Goal: Task Accomplishment & Management: Use online tool/utility

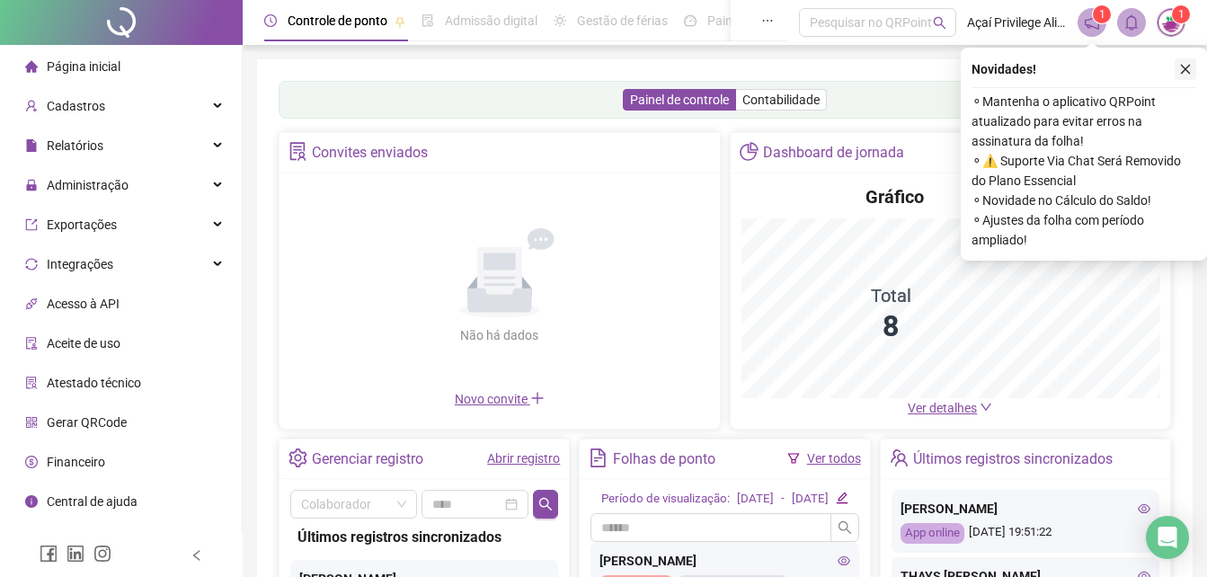
click at [1192, 71] on button "button" at bounding box center [1186, 69] width 22 height 22
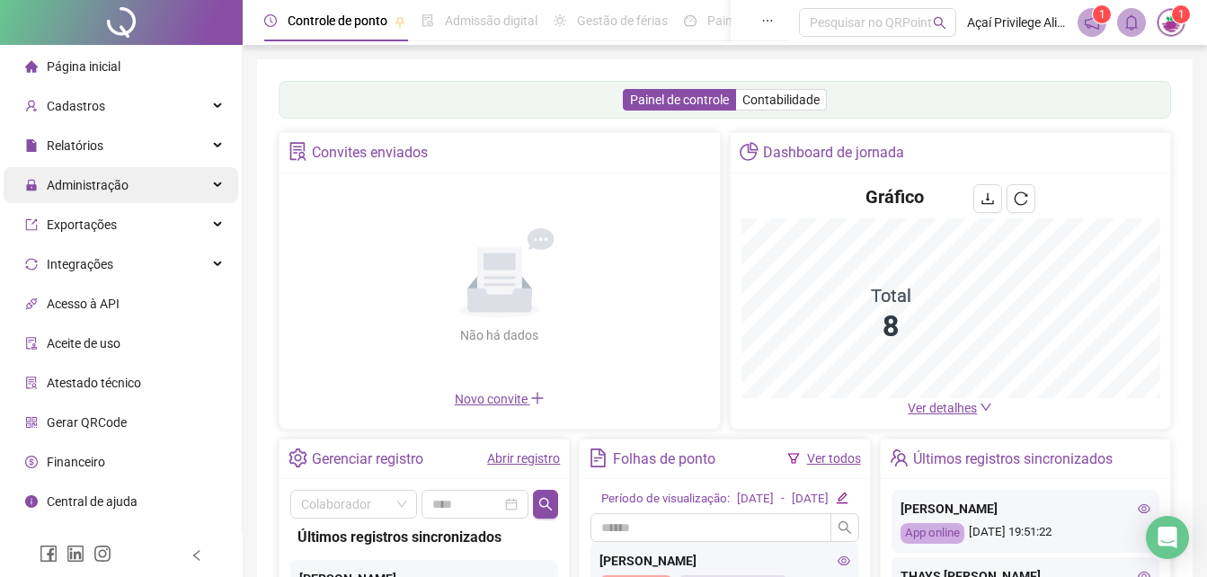
click at [130, 186] on div "Administração" at bounding box center [121, 185] width 235 height 36
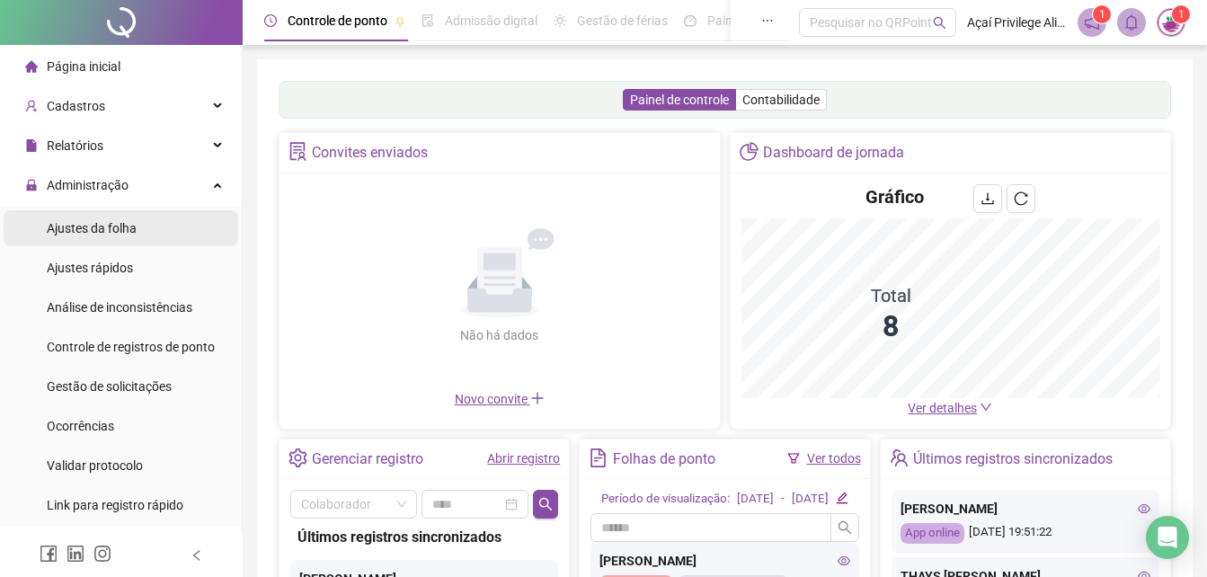
click at [129, 229] on span "Ajustes da folha" at bounding box center [92, 228] width 90 height 14
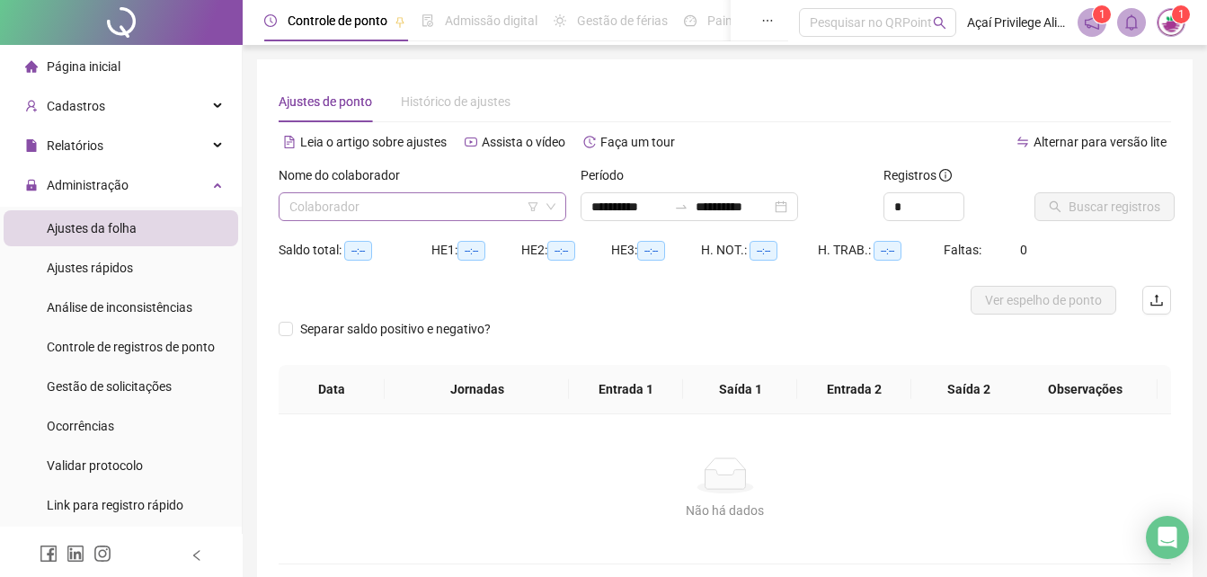
type input "**********"
click at [413, 215] on input "search" at bounding box center [414, 206] width 250 height 27
click at [468, 202] on input "search" at bounding box center [414, 206] width 250 height 27
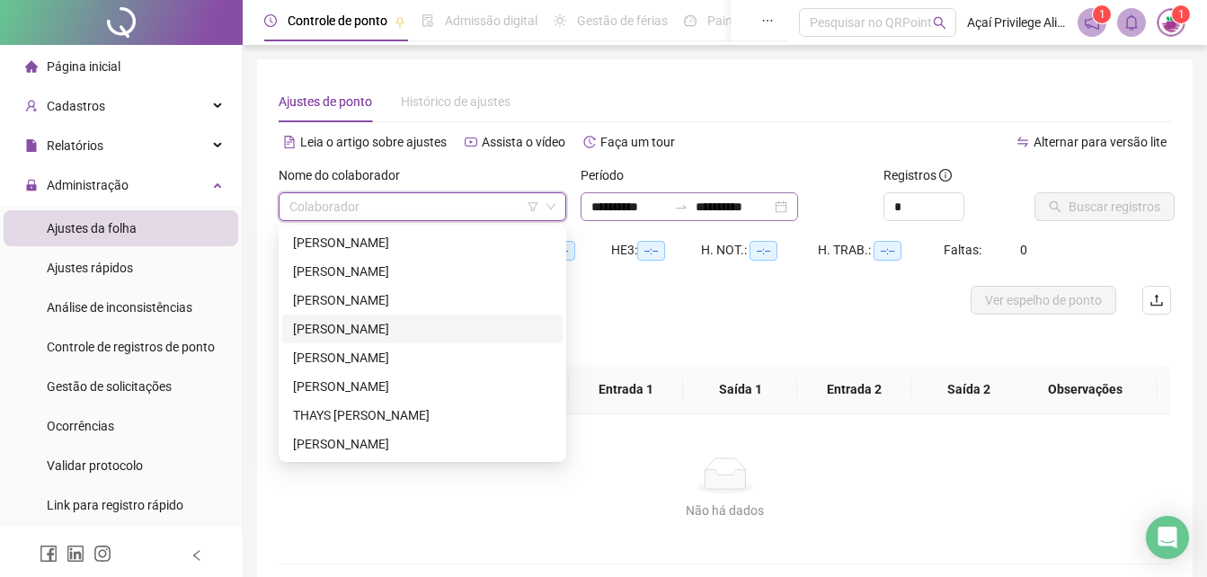
click at [355, 333] on div "[PERSON_NAME]" at bounding box center [422, 329] width 259 height 20
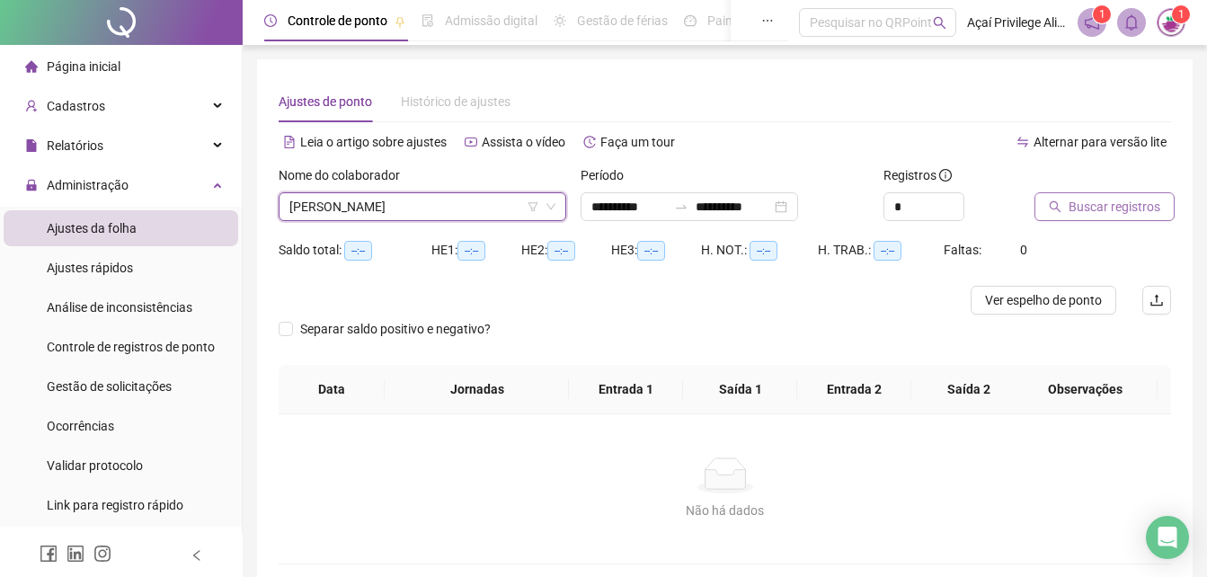
click at [1070, 200] on span "Buscar registros" at bounding box center [1115, 207] width 92 height 20
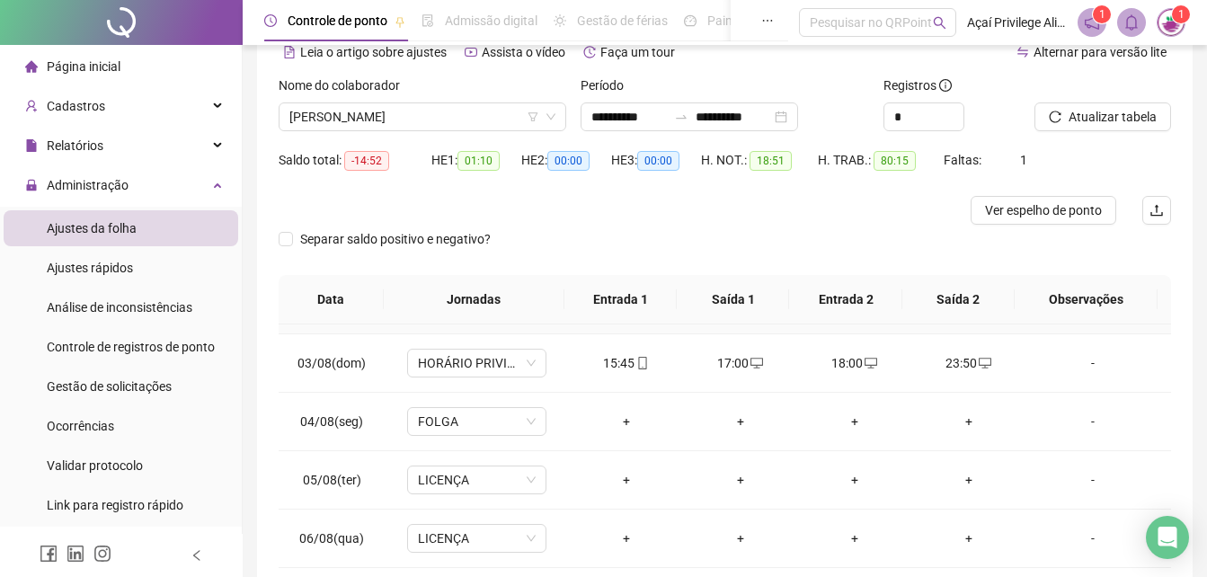
scroll to position [270, 0]
